Goal: Check status

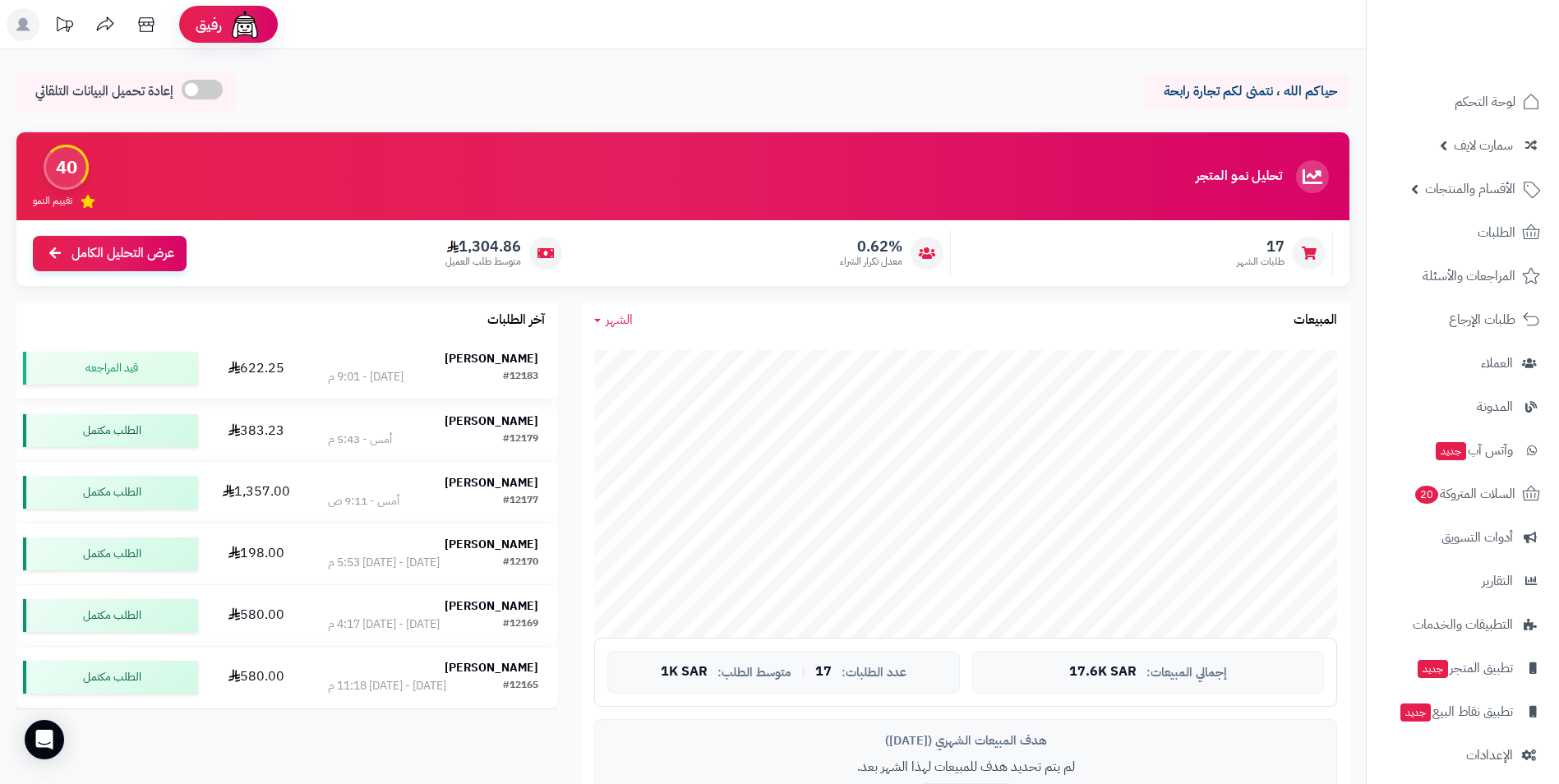
click at [518, 355] on strong "[PERSON_NAME]" at bounding box center [491, 358] width 94 height 17
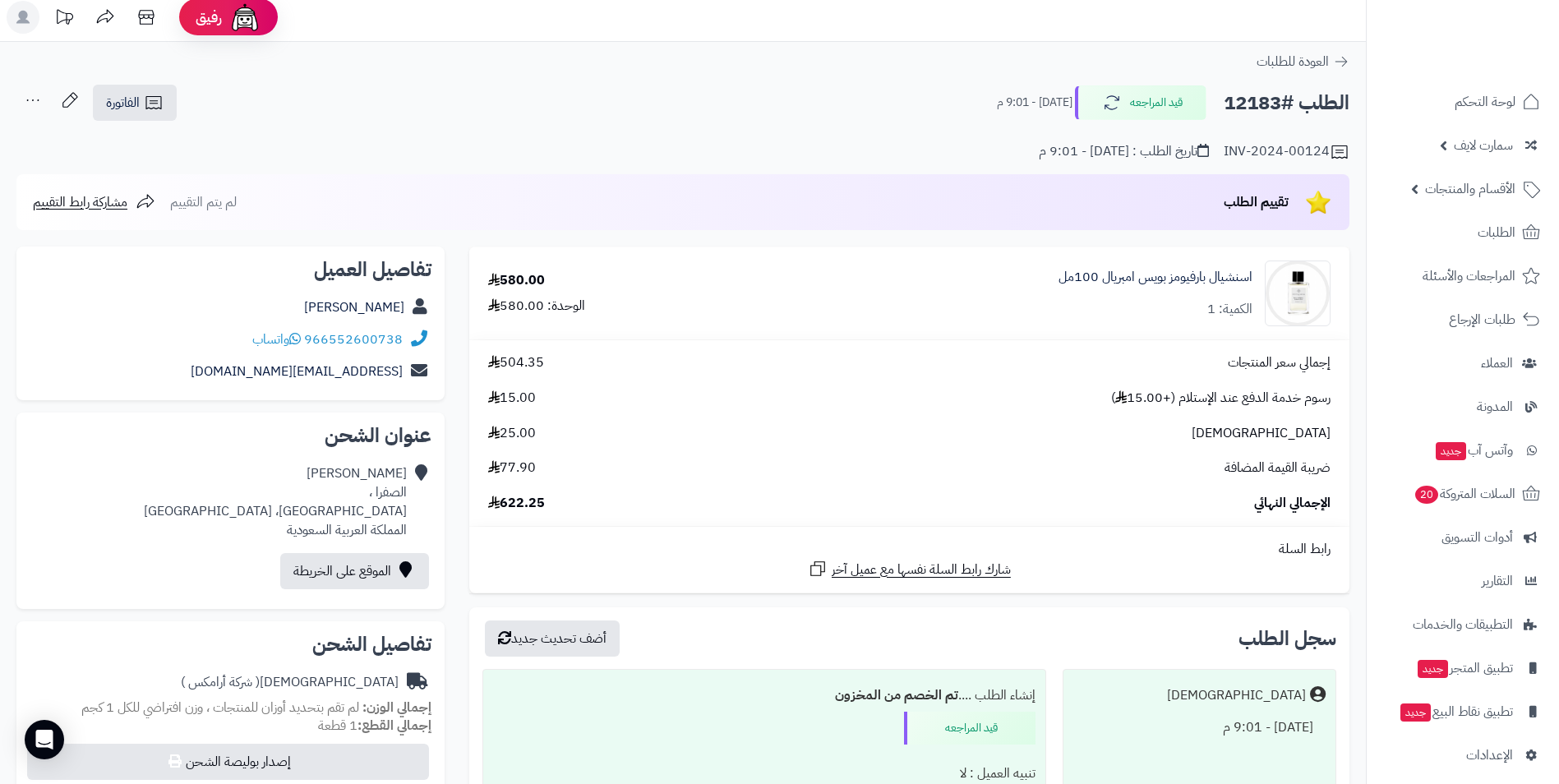
scroll to position [8, 0]
click at [1099, 499] on div "الإجمالي النهائي 622.25" at bounding box center [908, 502] width 867 height 19
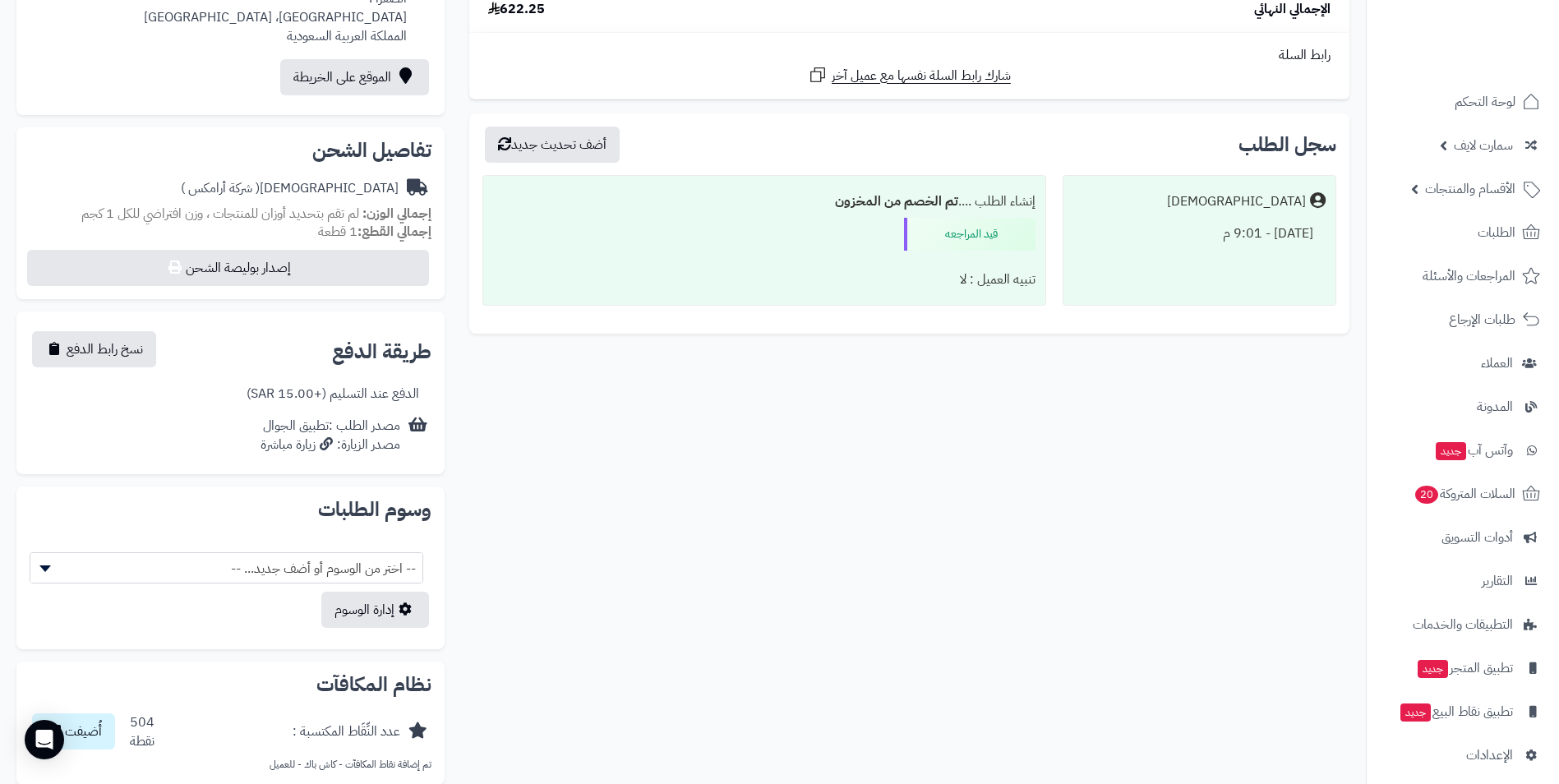
scroll to position [255, 0]
